Goal: Task Accomplishment & Management: Complete application form

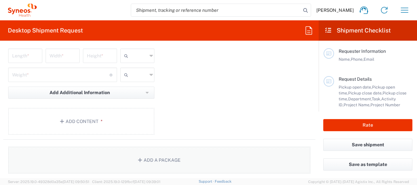
scroll to position [688, 0]
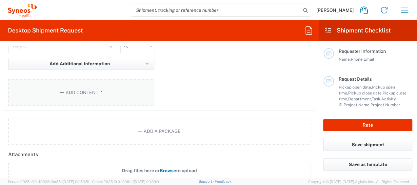
click at [81, 92] on button "Add Content *" at bounding box center [81, 92] width 146 height 27
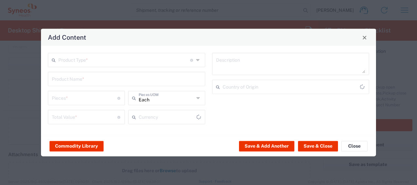
click at [160, 56] on input "text" at bounding box center [124, 59] width 132 height 11
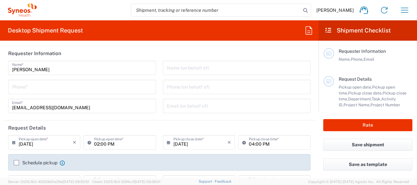
type input "Department"
type input "[GEOGRAPHIC_DATA]"
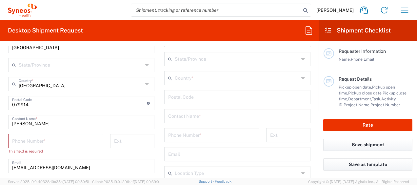
type input "Syneos Health Singapore PteLtd"
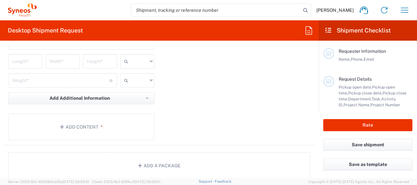
scroll to position [655, 0]
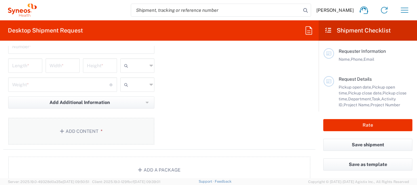
click at [95, 129] on button "Add Content *" at bounding box center [81, 131] width 146 height 27
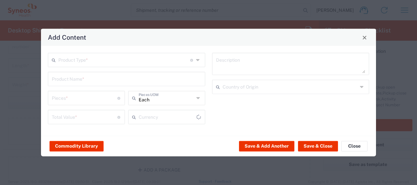
type input "US Dollar"
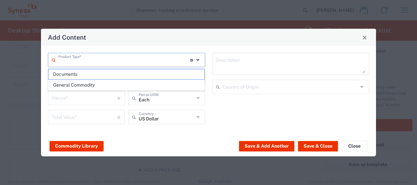
click at [104, 60] on input "text" at bounding box center [124, 59] width 132 height 11
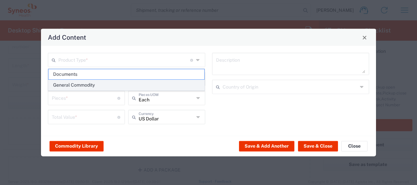
click at [110, 84] on span "General Commodity" at bounding box center [126, 85] width 156 height 10
type input "General Commodity"
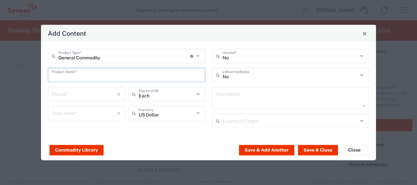
click at [106, 77] on input "text" at bounding box center [126, 74] width 149 height 11
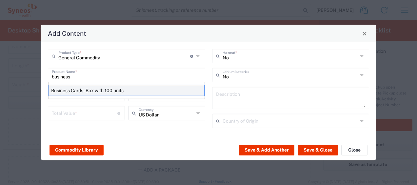
click at [134, 93] on div "Business Cards - Box with 100 units" at bounding box center [126, 90] width 156 height 11
type input "Business Cards - Box with 100 units"
type textarea "Printed business cards - Box with 100 units"
type input "[GEOGRAPHIC_DATA]"
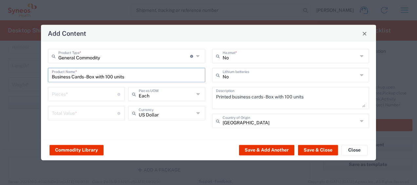
click at [91, 92] on input "number" at bounding box center [85, 93] width 66 height 11
type input "1"
click at [91, 117] on input "number" at bounding box center [85, 112] width 66 height 11
type input "1"
